Goal: Task Accomplishment & Management: Use online tool/utility

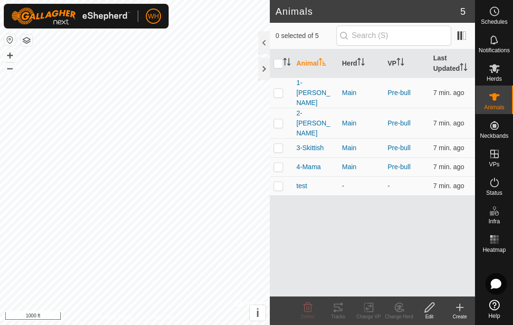
click at [275, 89] on p-checkbox at bounding box center [277, 93] width 9 height 8
checkbox input "true"
click at [345, 309] on tracks-svg-icon at bounding box center [338, 306] width 30 height 11
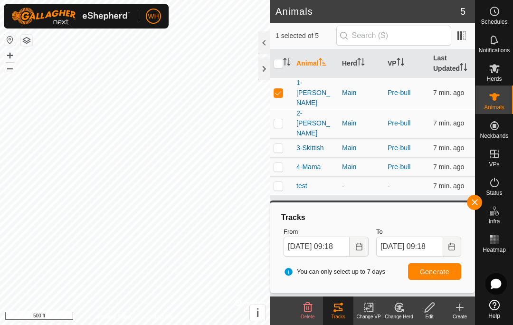
click at [455, 245] on button "Choose Date" at bounding box center [451, 246] width 19 height 20
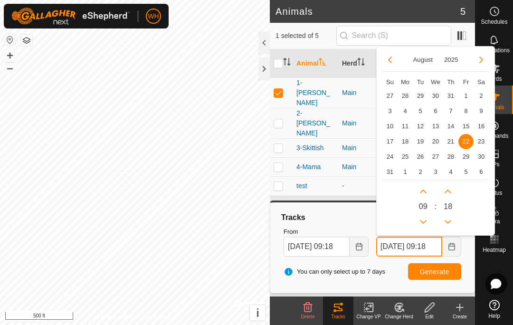
click at [424, 216] on button "Previous Hour" at bounding box center [422, 221] width 15 height 15
click at [425, 220] on icon "Previous Hour" at bounding box center [423, 222] width 7 height 4
click at [427, 217] on button "Previous Hour" at bounding box center [422, 221] width 15 height 15
click at [429, 219] on button "Previous Hour" at bounding box center [422, 221] width 15 height 15
click at [427, 221] on button "Previous Hour" at bounding box center [422, 221] width 15 height 15
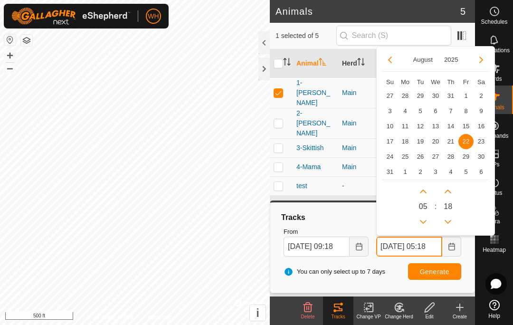
type input "[DATE] 04:18"
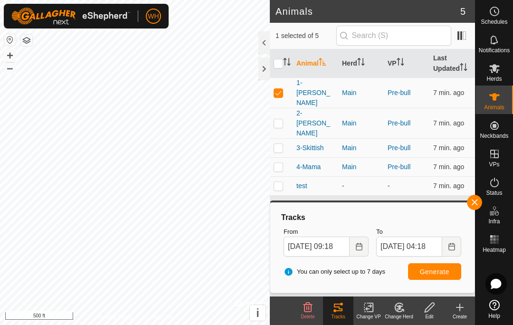
click at [361, 246] on icon "Choose Date" at bounding box center [359, 247] width 6 height 8
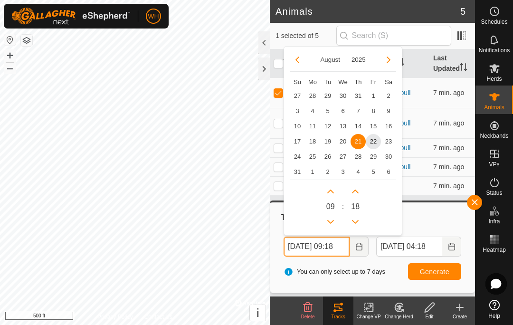
click at [329, 223] on icon "Previous Hour" at bounding box center [331, 222] width 8 height 8
click at [333, 224] on icon "Previous Hour" at bounding box center [331, 222] width 8 height 8
click at [333, 224] on button "Previous Hour" at bounding box center [330, 221] width 15 height 15
click at [335, 223] on button "Previous Hour" at bounding box center [330, 221] width 15 height 15
type input "[DATE] 05:18"
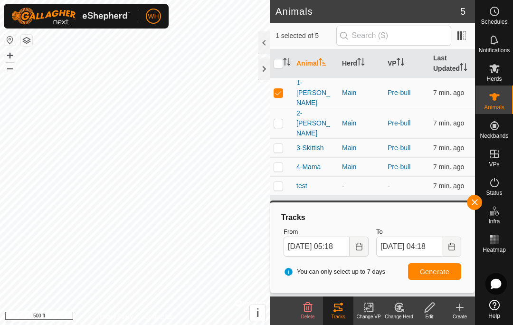
click at [442, 265] on button "Generate" at bounding box center [434, 271] width 53 height 17
click at [4, 54] on button "+" at bounding box center [9, 55] width 11 height 11
